Goal: Task Accomplishment & Management: Use online tool/utility

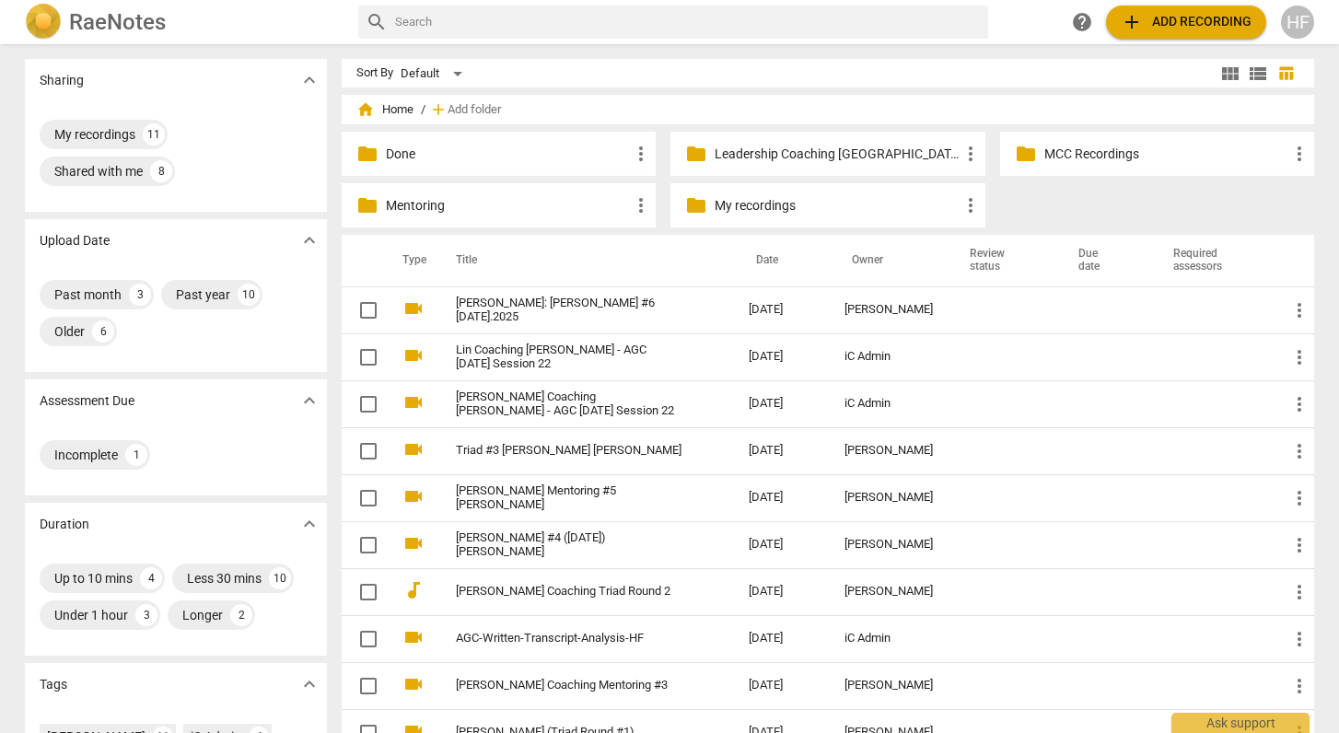
click at [1222, 75] on span "view_module" at bounding box center [1230, 74] width 22 height 22
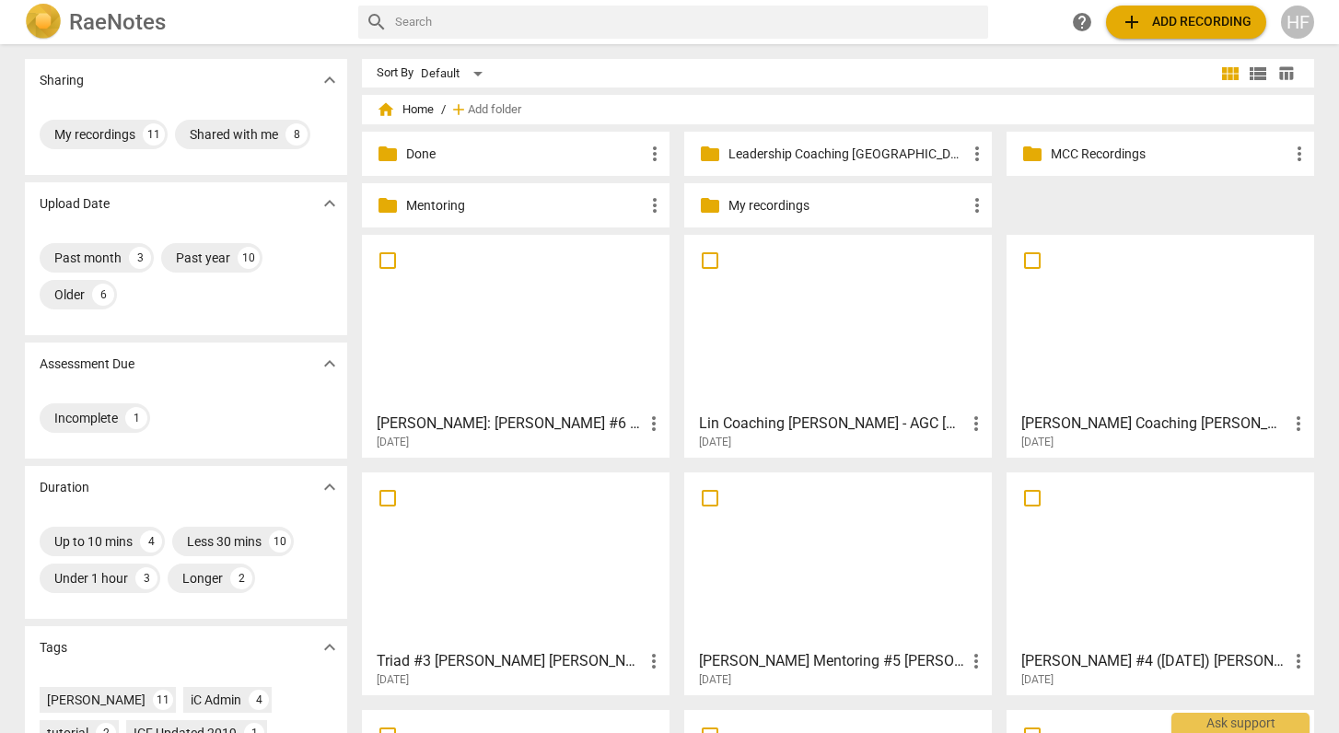
click at [1300, 21] on div "HF" at bounding box center [1297, 22] width 33 height 33
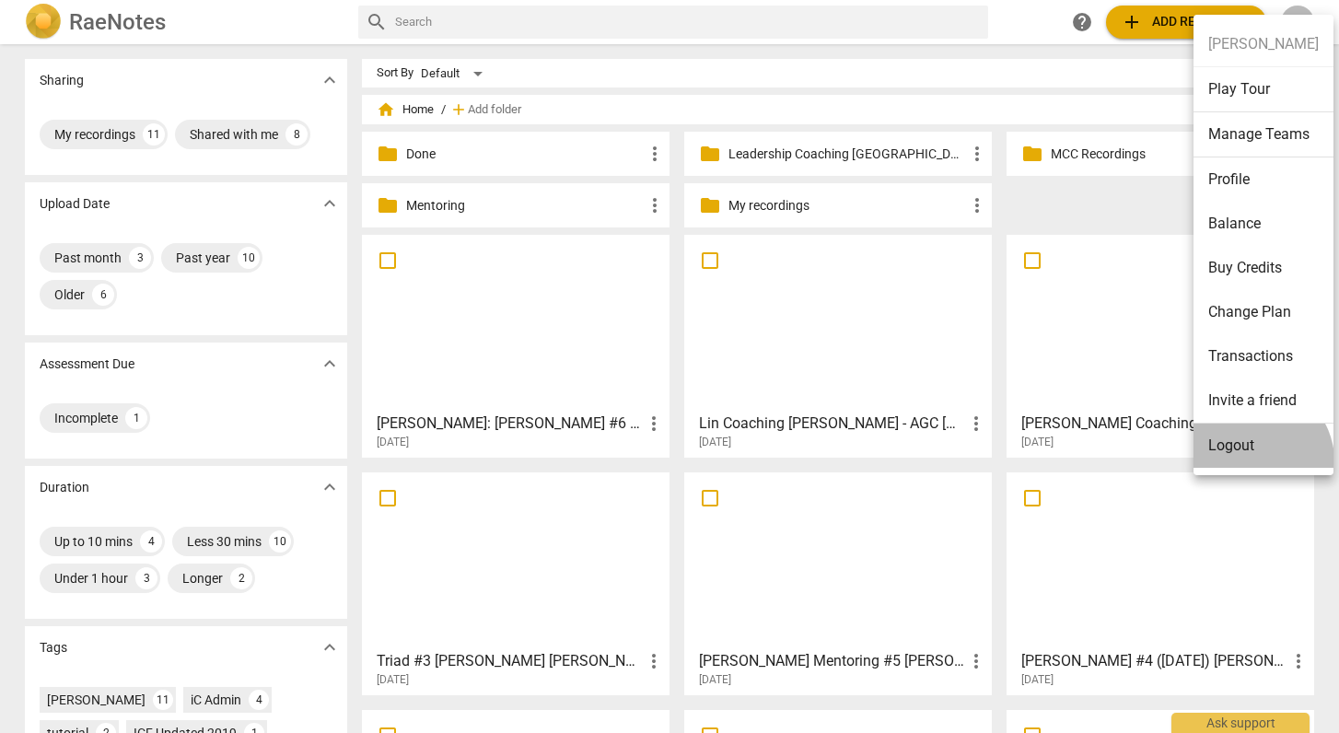
click at [1256, 460] on li "Logout" at bounding box center [1263, 445] width 140 height 44
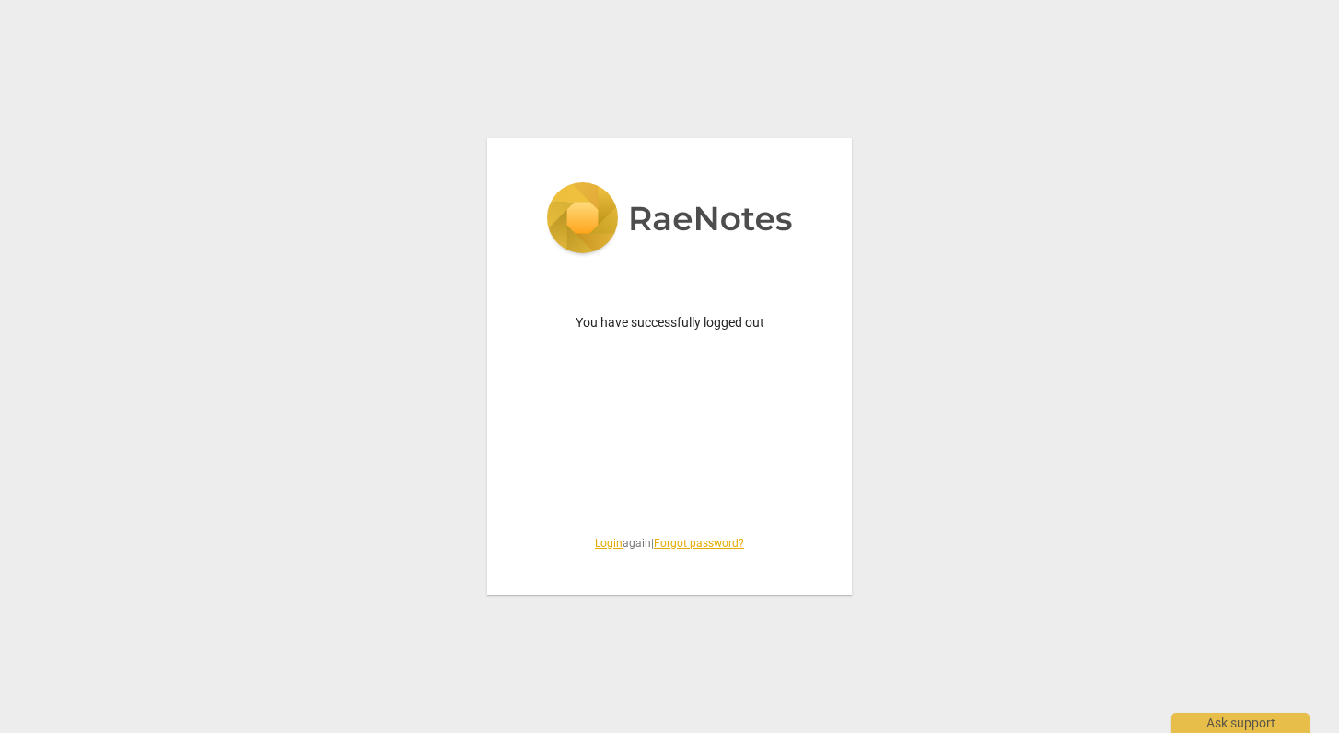
click at [607, 521] on link "Login" at bounding box center [609, 543] width 28 height 13
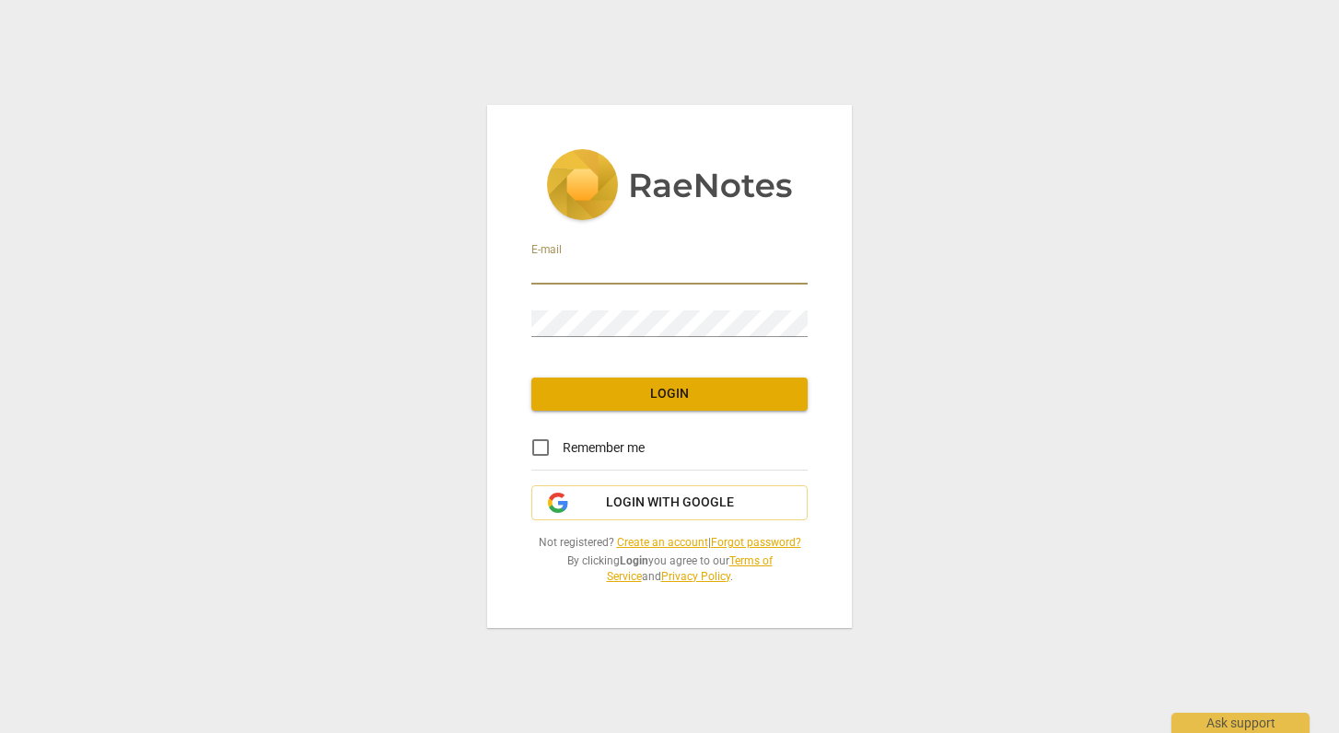
type input "[PERSON_NAME][EMAIL_ADDRESS][DOMAIN_NAME]"
click at [684, 397] on span "Login" at bounding box center [669, 394] width 247 height 18
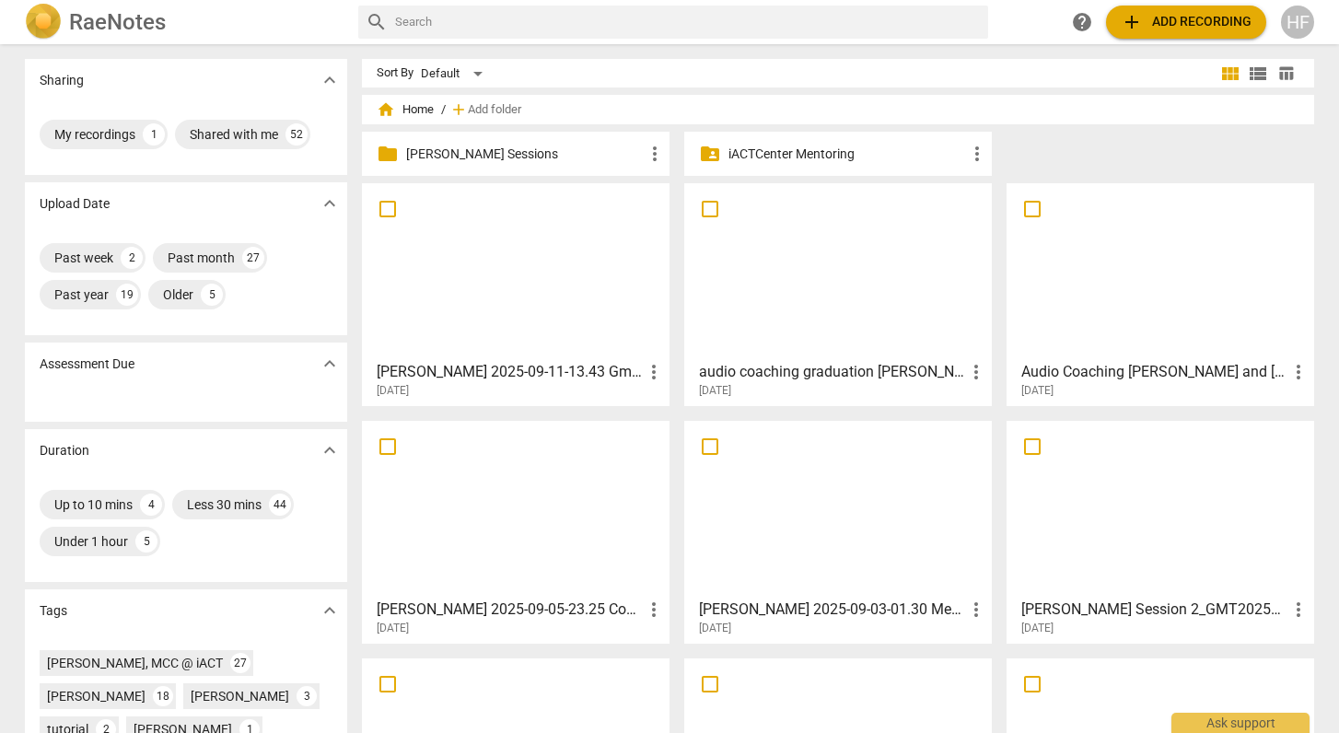
click at [521, 157] on p "[PERSON_NAME] Sessions" at bounding box center [525, 154] width 238 height 19
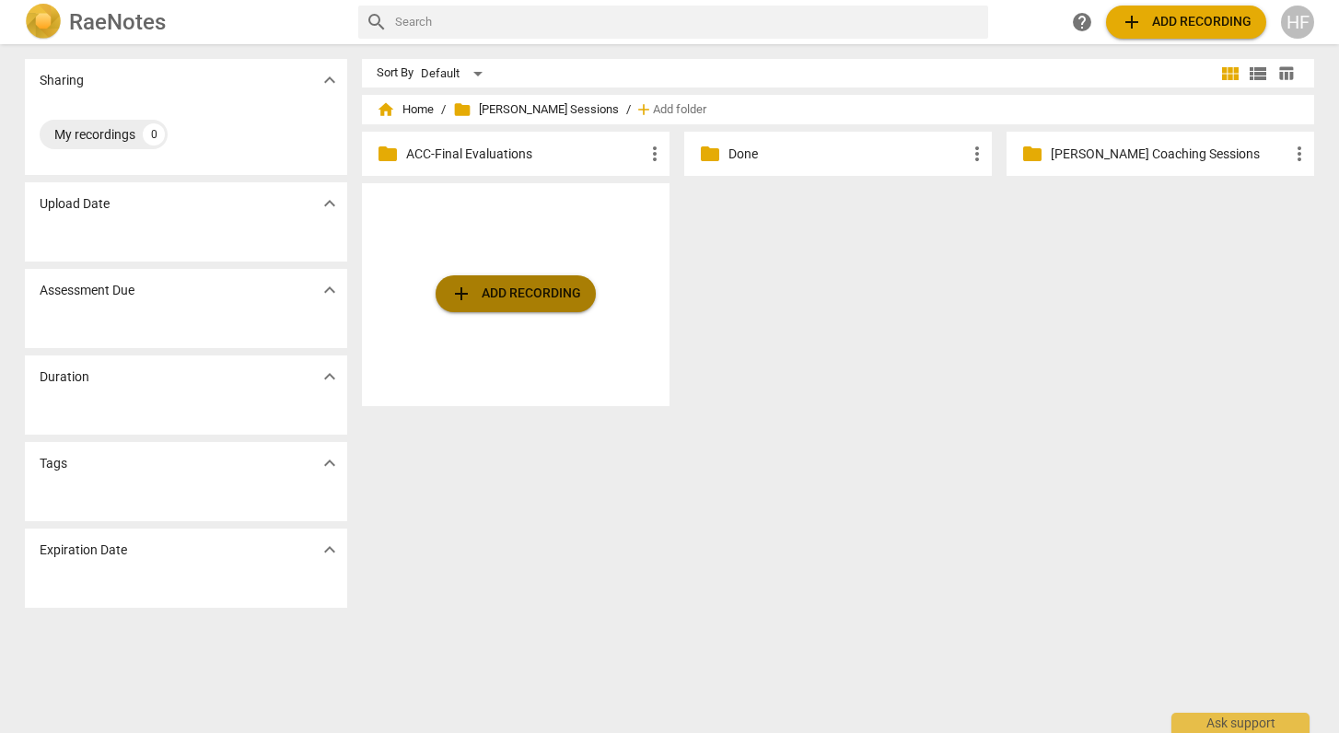
click at [523, 290] on span "add Add recording" at bounding box center [515, 294] width 131 height 22
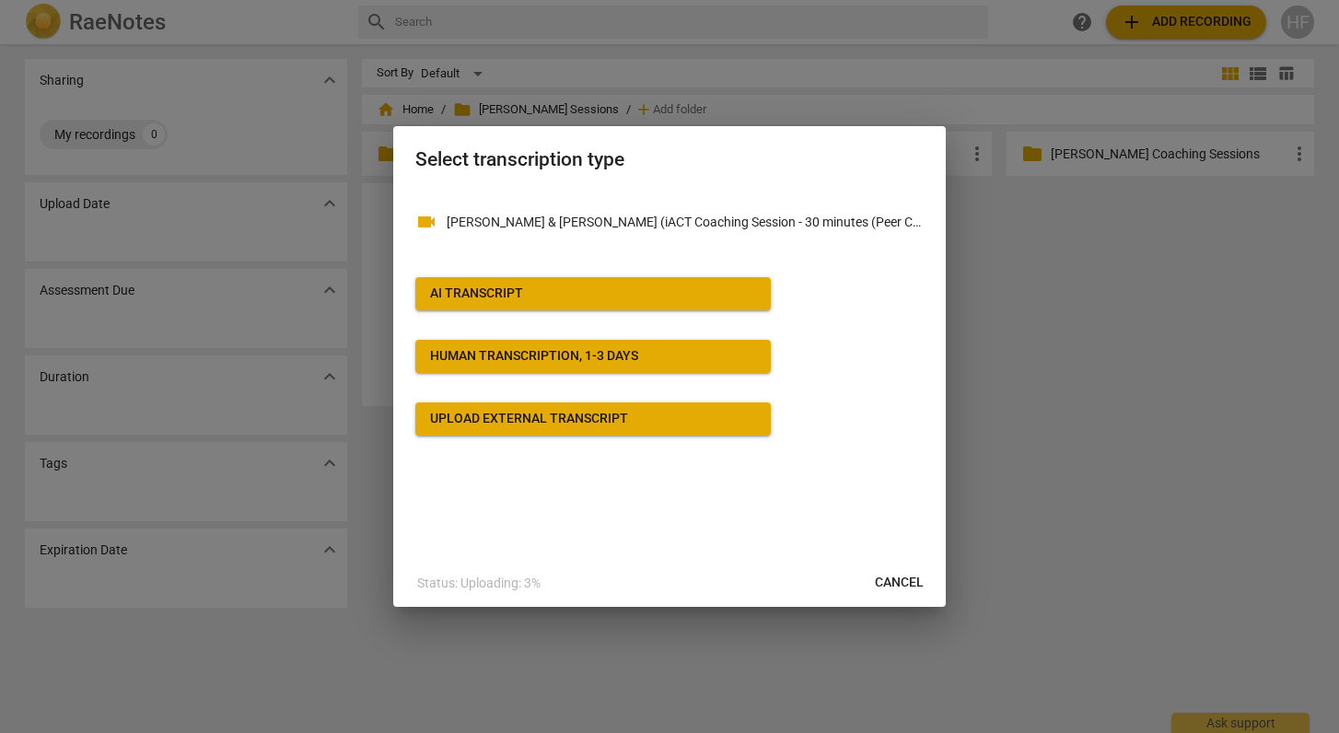
click at [696, 289] on span "AI Transcript" at bounding box center [593, 293] width 326 height 18
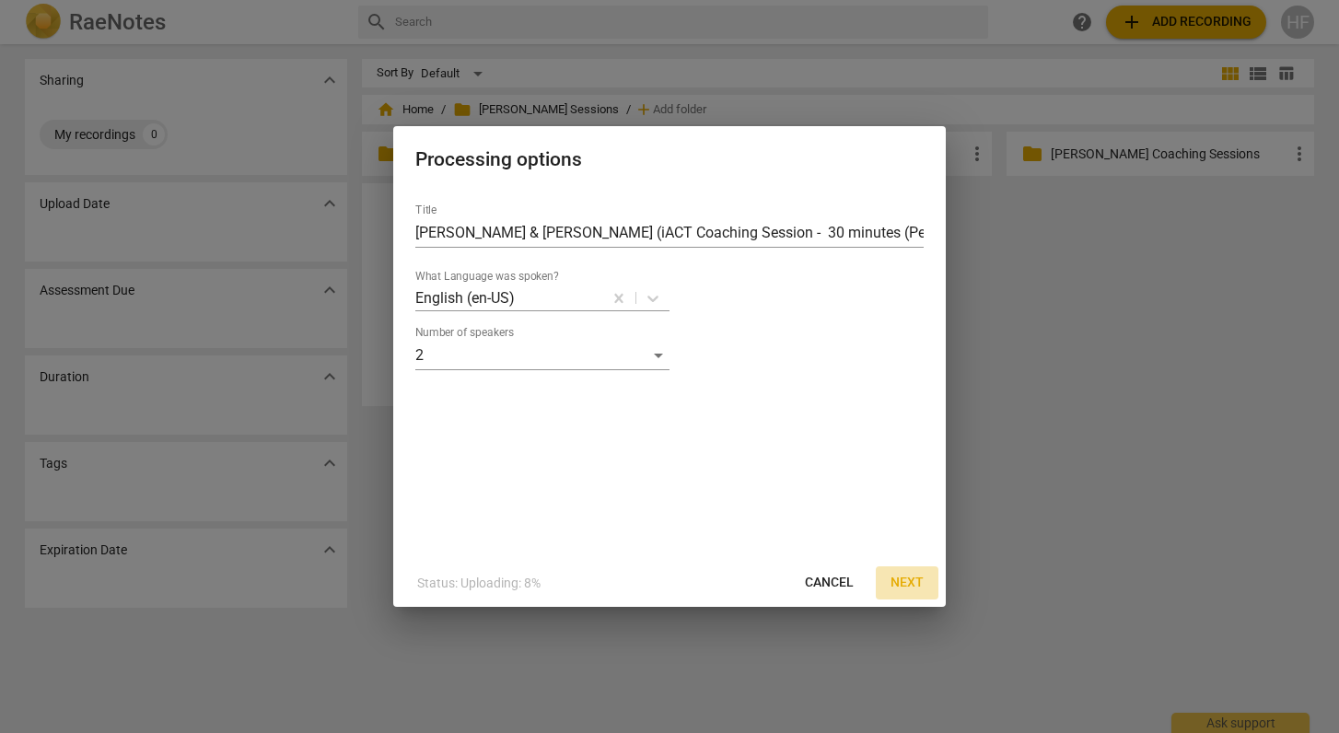
click at [908, 521] on span "Next" at bounding box center [906, 583] width 33 height 18
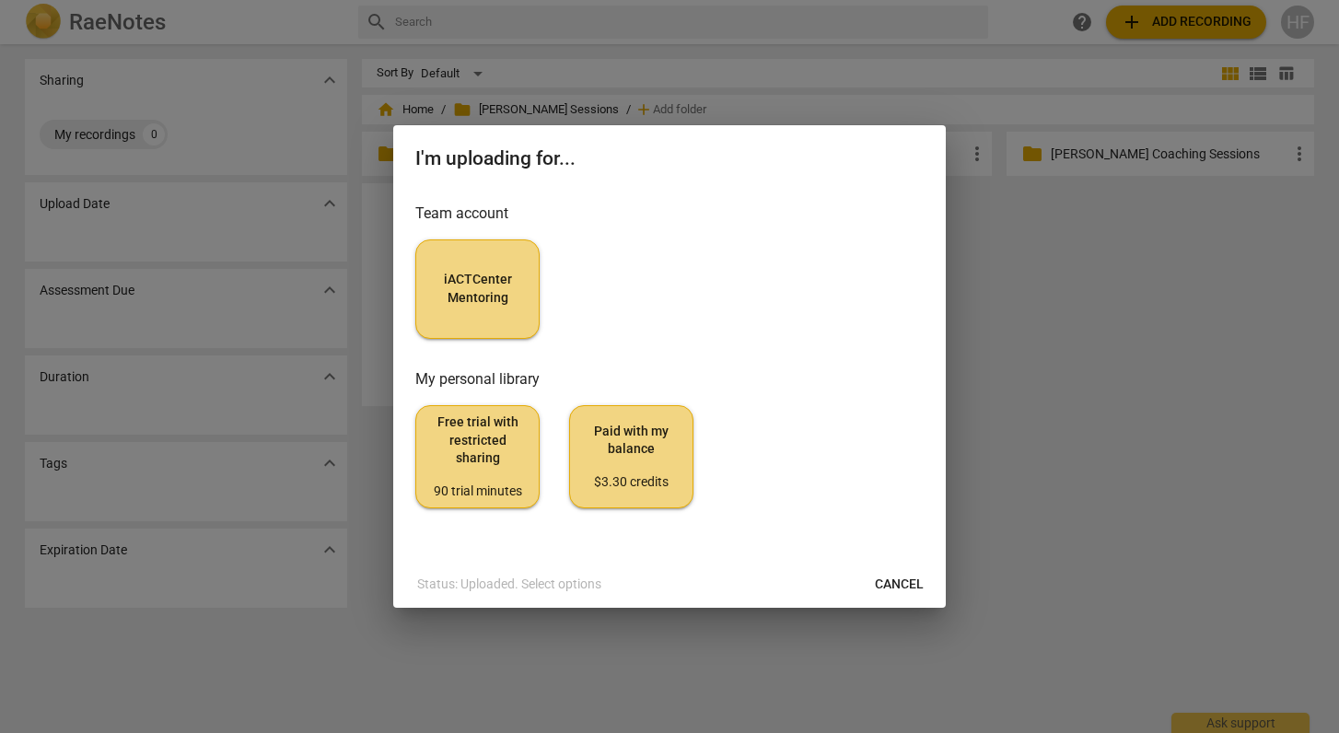
click at [464, 310] on button "iACTCenter Mentoring" at bounding box center [477, 288] width 124 height 99
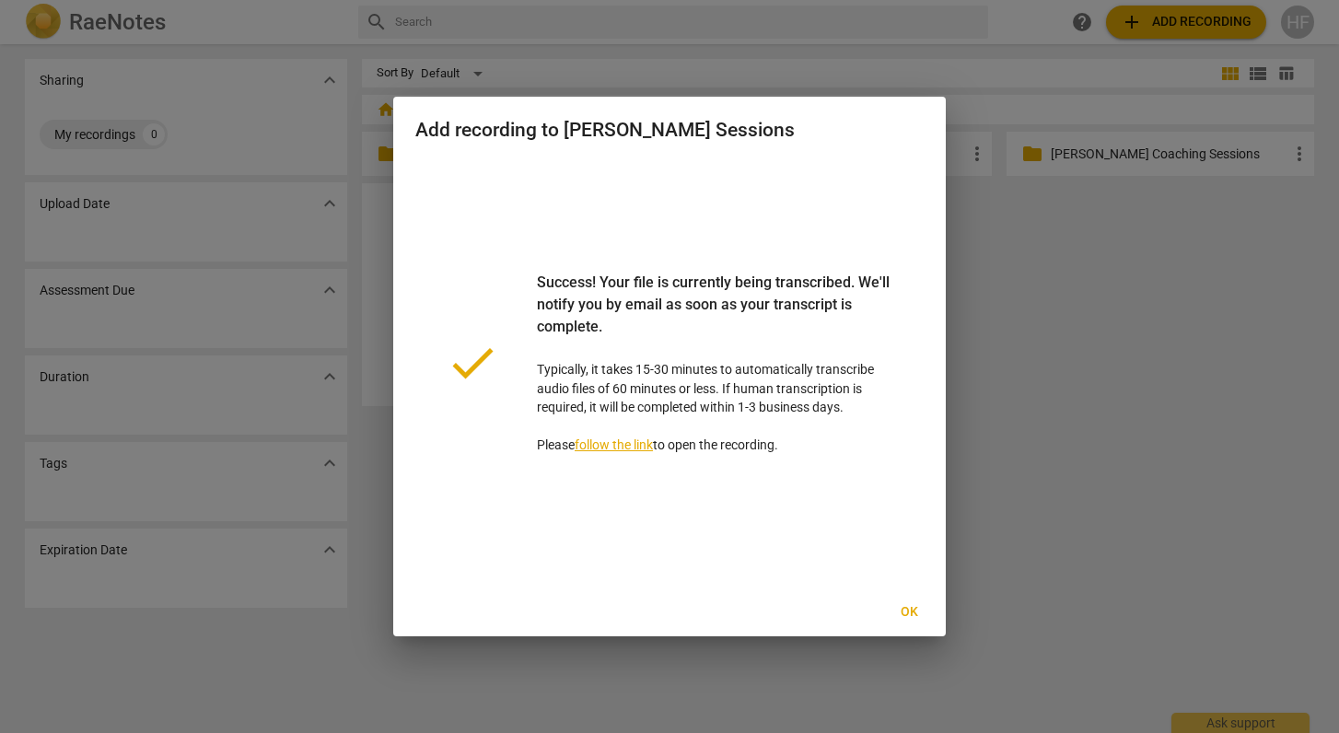
click at [900, 521] on span "Ok" at bounding box center [908, 612] width 29 height 18
